Goal: Obtain resource: Download file/media

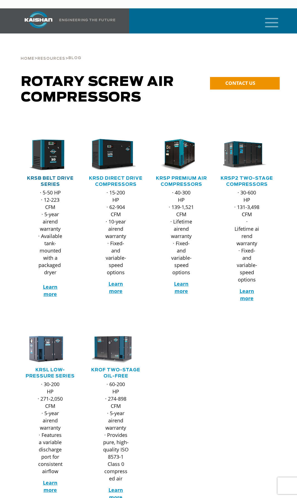
drag, startPoint x: 54, startPoint y: 170, endPoint x: 54, endPoint y: 175, distance: 5.0
click at [54, 176] on link "KRSB Belt Drive Series" at bounding box center [50, 181] width 47 height 11
click at [252, 176] on link "KRSP2 Two-Stage Compressors" at bounding box center [247, 181] width 53 height 11
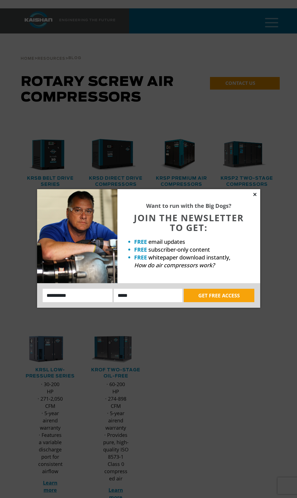
click at [257, 194] on icon at bounding box center [255, 194] width 5 height 5
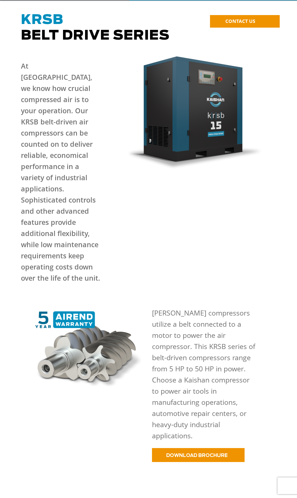
scroll to position [56, 0]
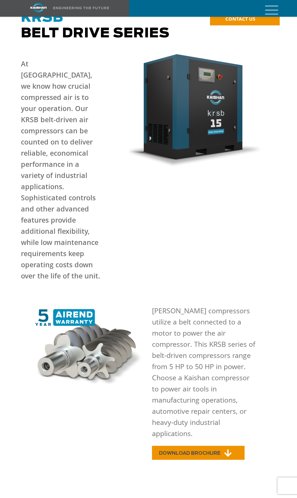
click at [213, 451] on span "DOWNLOAD BROCHURE" at bounding box center [189, 453] width 61 height 5
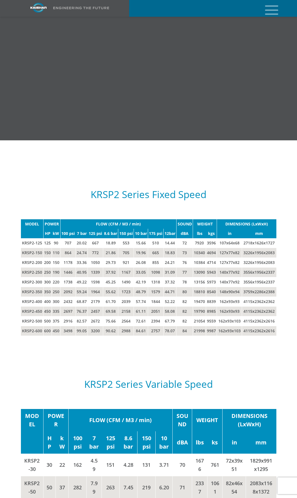
scroll to position [950, 0]
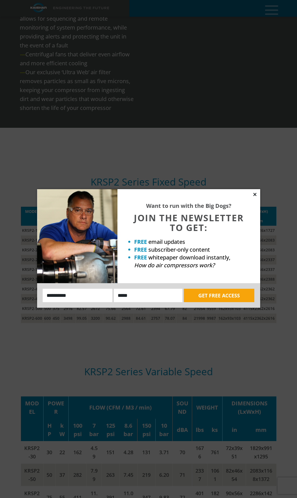
click at [257, 195] on icon at bounding box center [255, 194] width 5 height 5
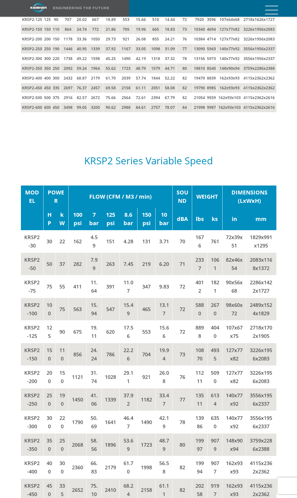
scroll to position [1173, 0]
